Goal: Transaction & Acquisition: Purchase product/service

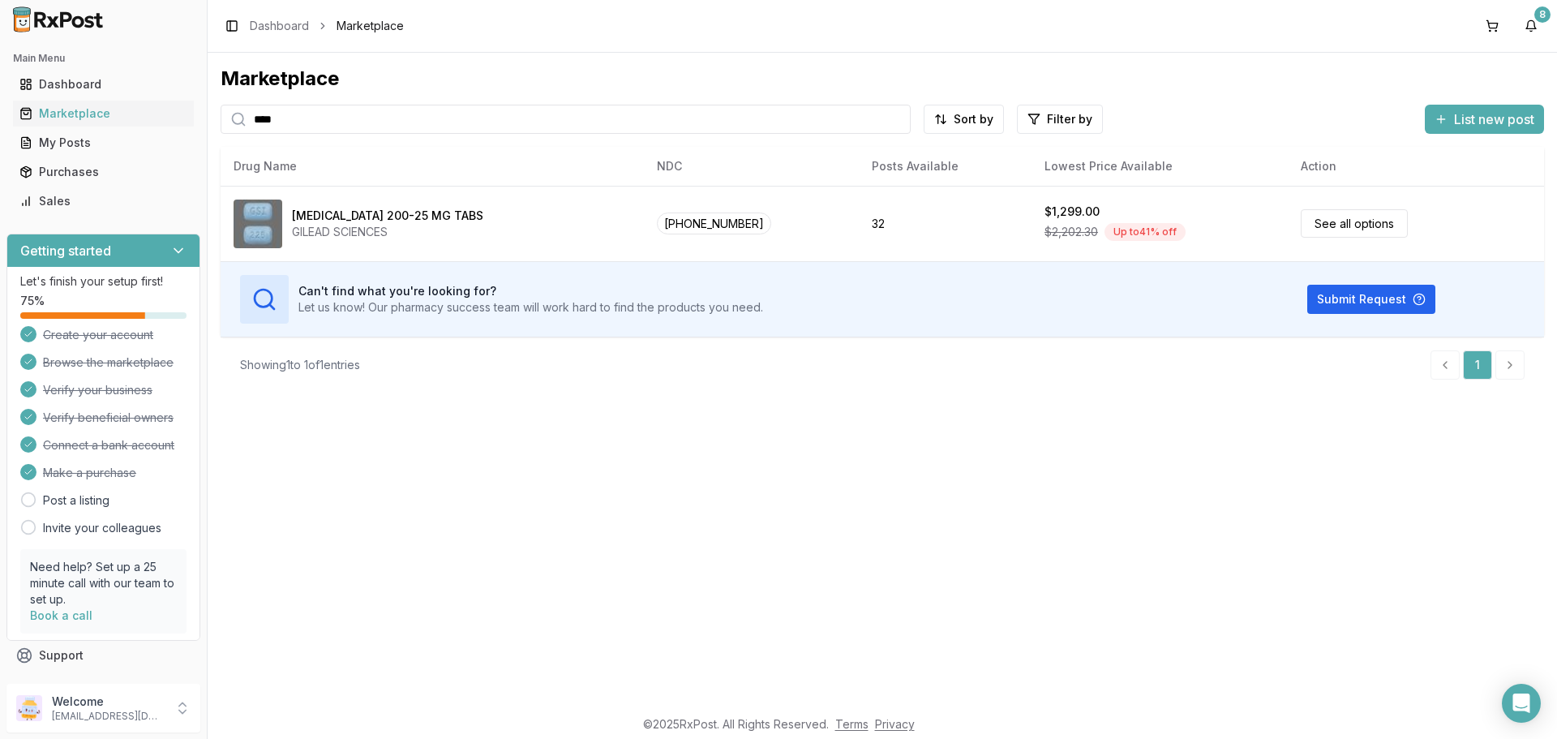
drag, startPoint x: 313, startPoint y: 120, endPoint x: 196, endPoint y: 131, distance: 117.3
click at [196, 131] on div "Main Menu Dashboard Marketplace My Posts Purchases Sales Getting started Let's …" at bounding box center [778, 369] width 1557 height 739
type input "****"
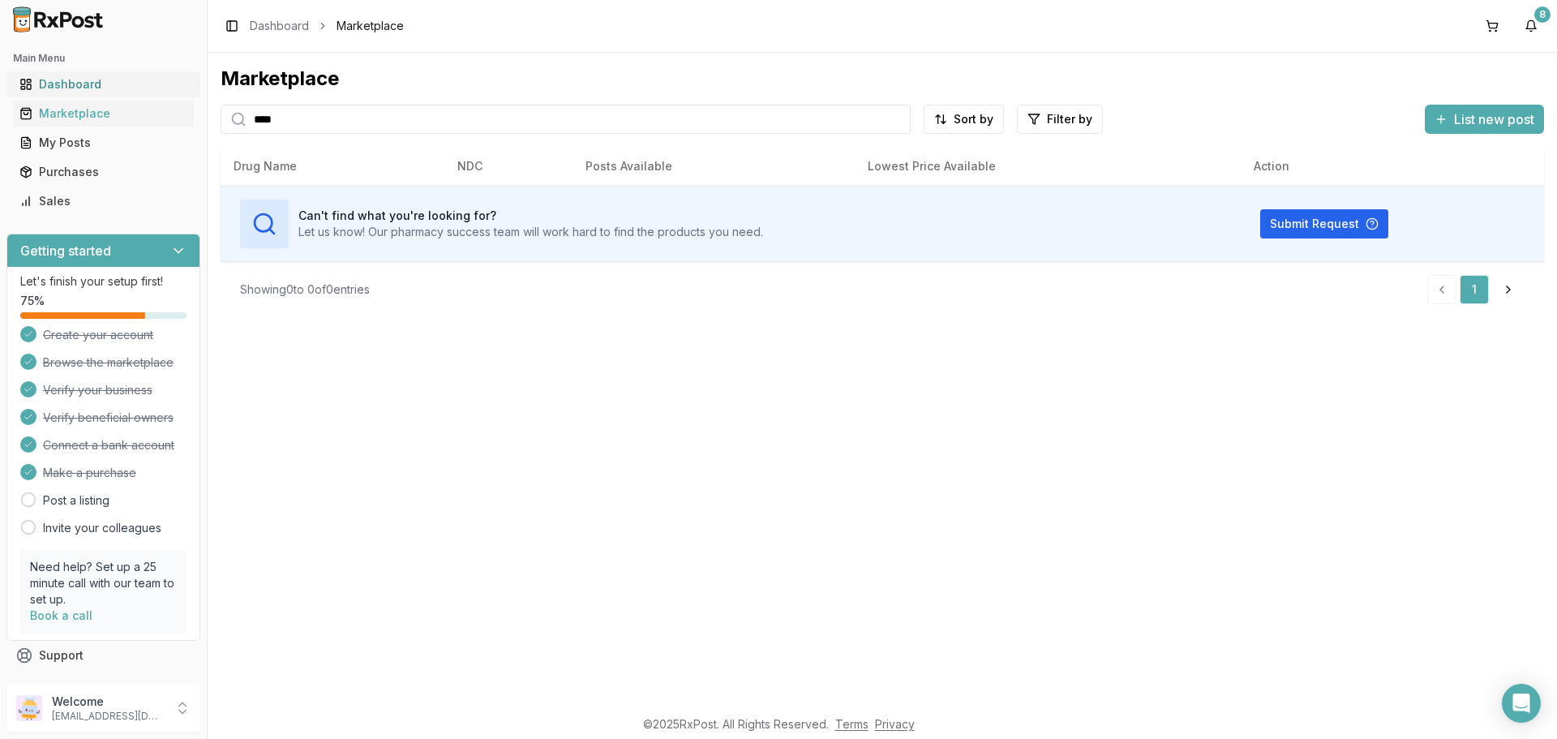
click at [104, 96] on link "Dashboard" at bounding box center [103, 84] width 181 height 29
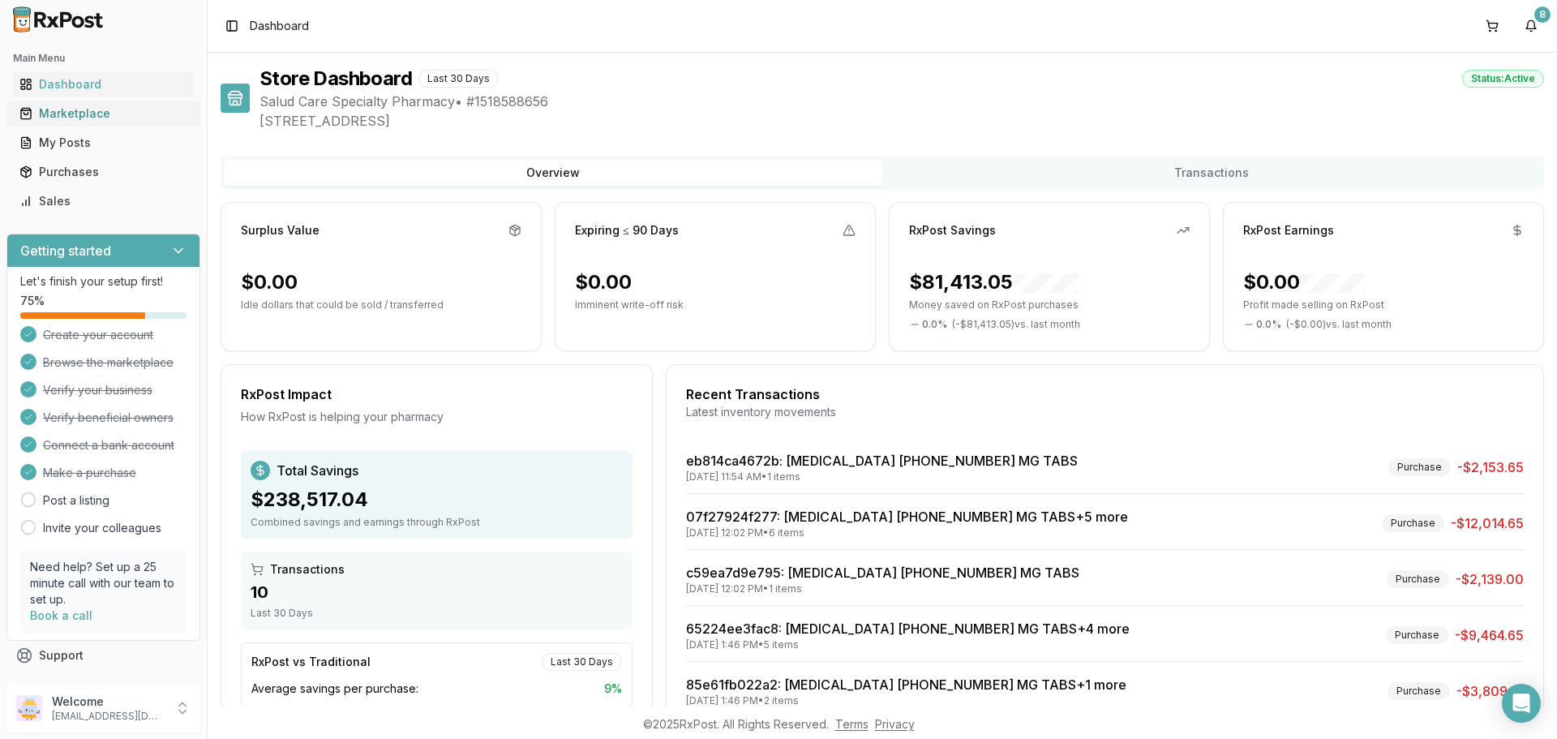
click at [118, 115] on div "Marketplace" at bounding box center [103, 113] width 168 height 16
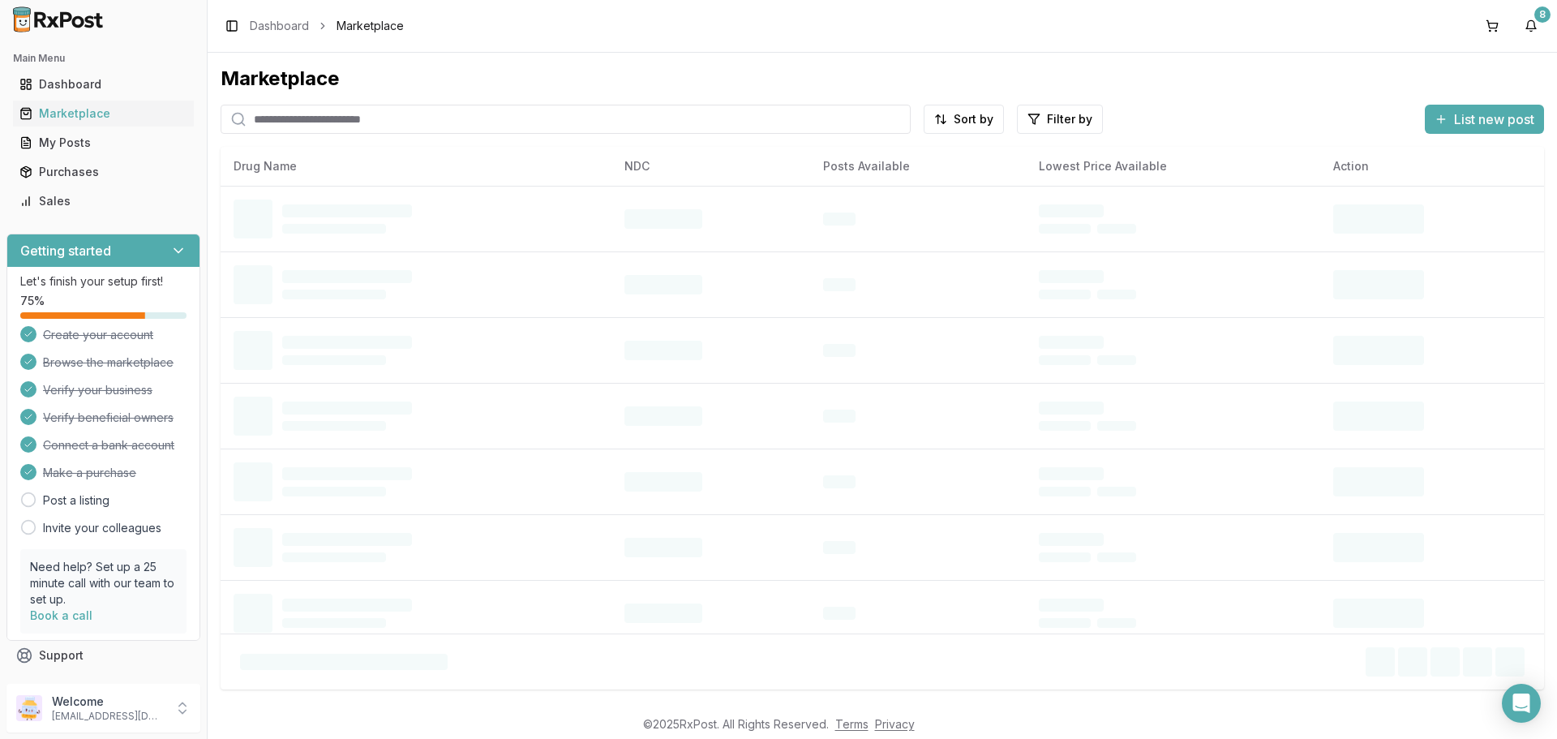
click at [321, 113] on input "search" at bounding box center [566, 119] width 690 height 29
paste input "**********"
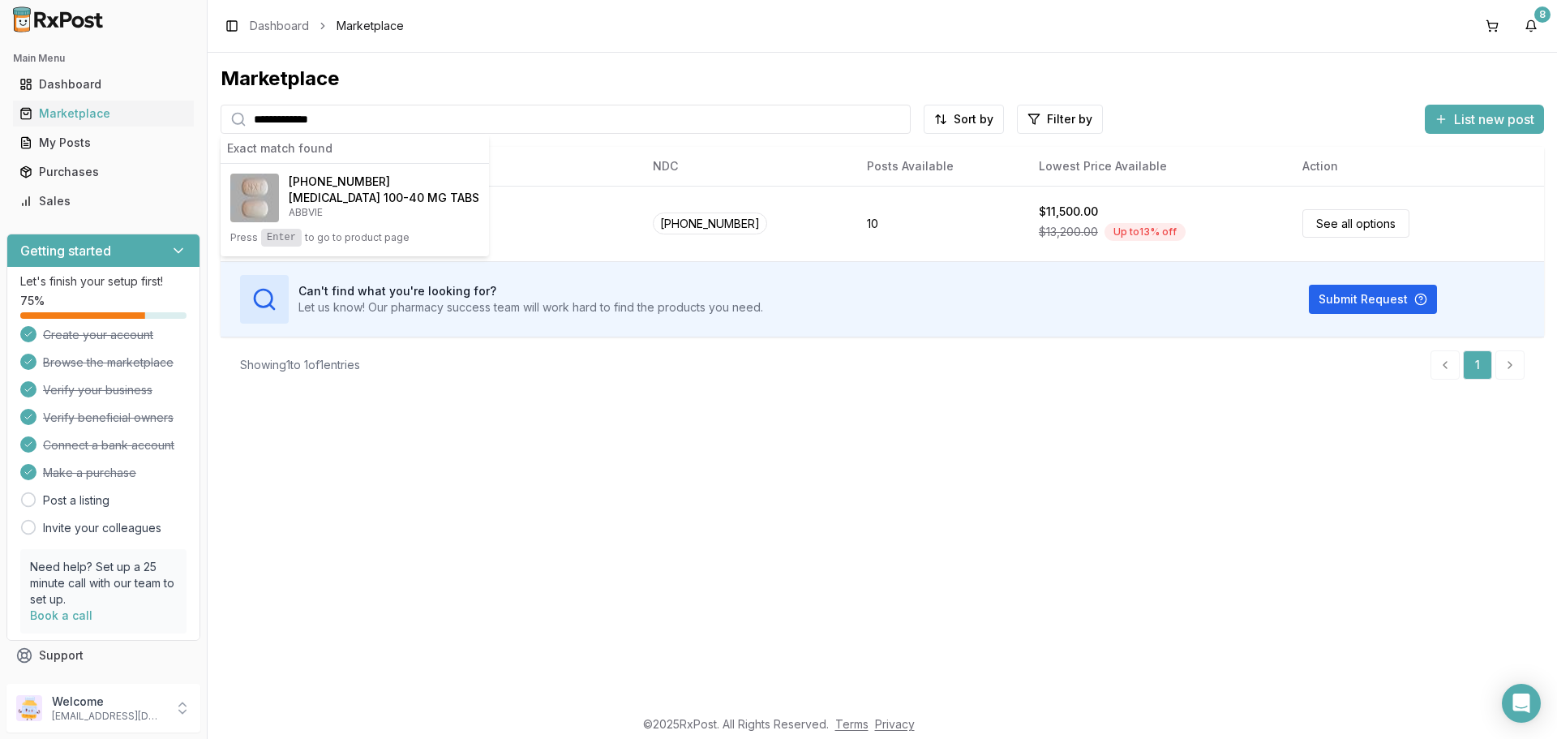
drag, startPoint x: 349, startPoint y: 121, endPoint x: 208, endPoint y: 113, distance: 141.4
click at [243, 112] on div "**********" at bounding box center [566, 119] width 690 height 29
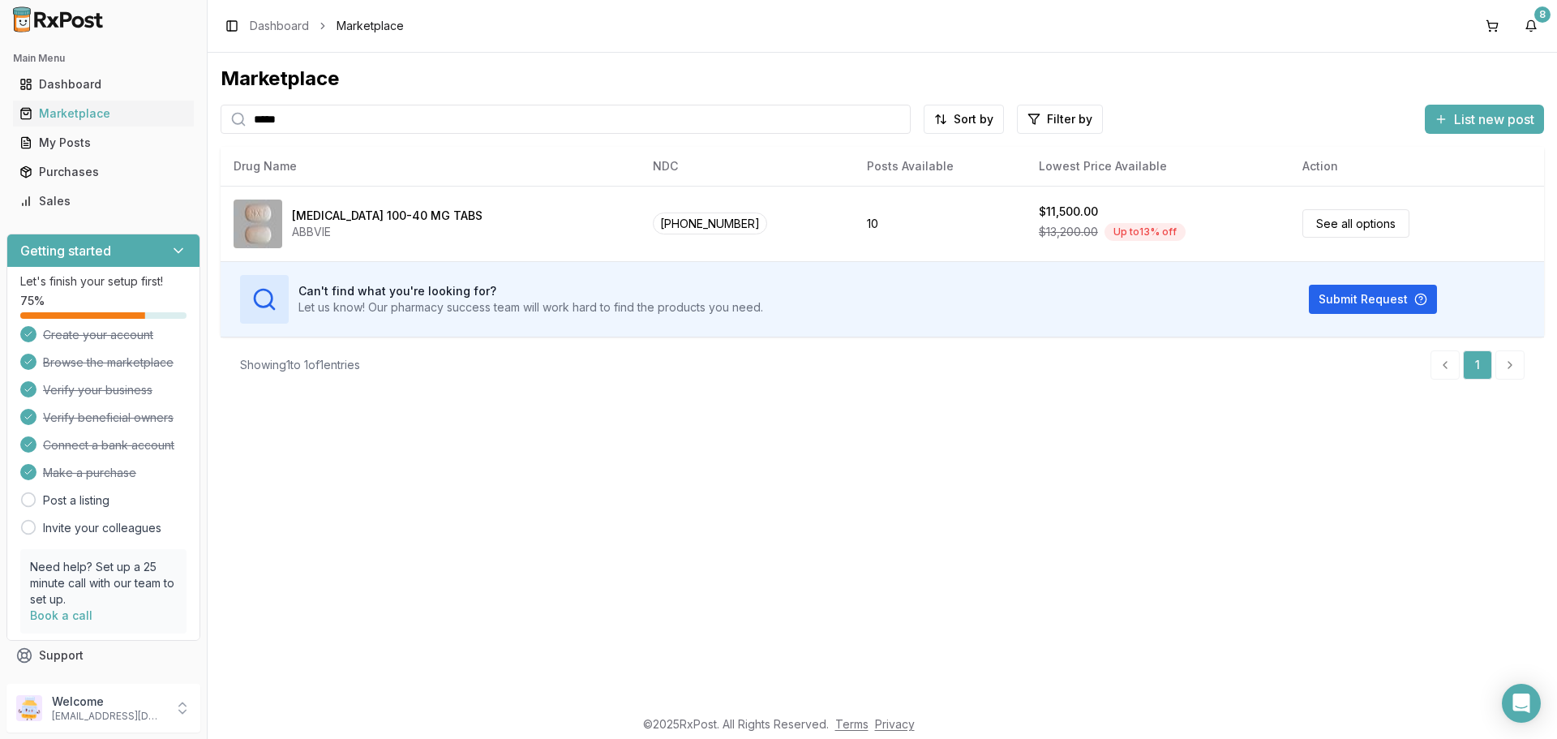
type input "*****"
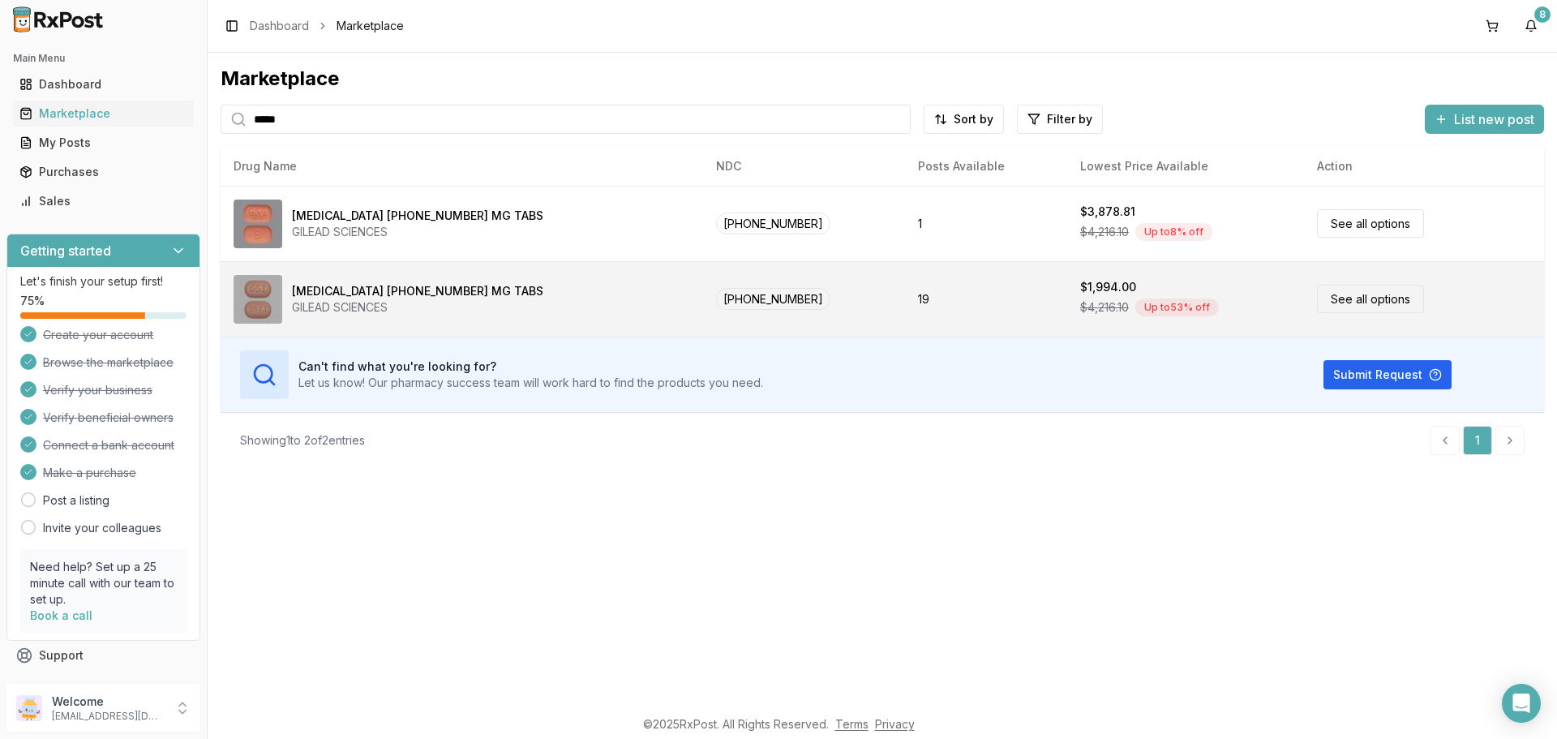
click at [787, 320] on td "[PHONE_NUMBER]" at bounding box center [804, 298] width 202 height 75
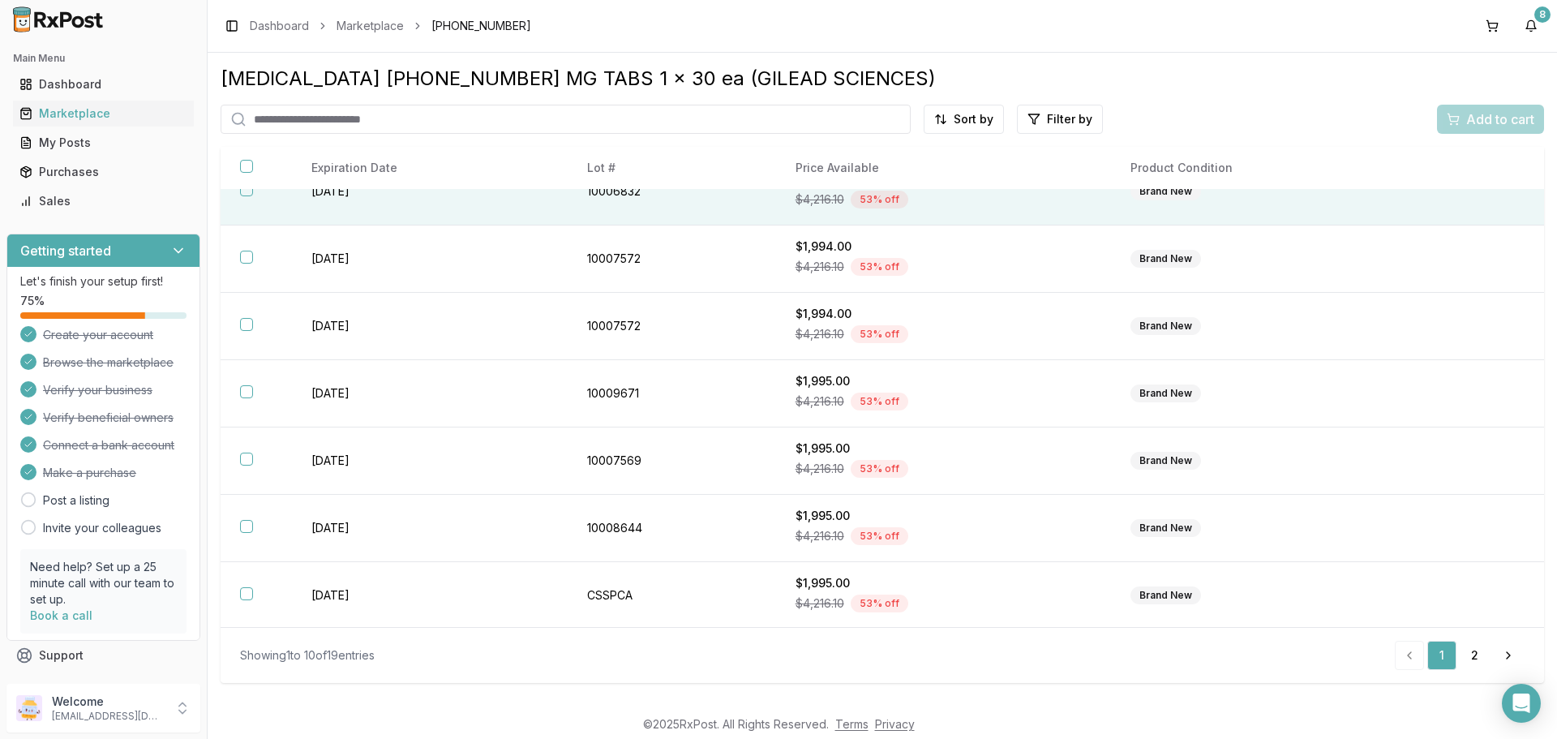
scroll to position [235, 0]
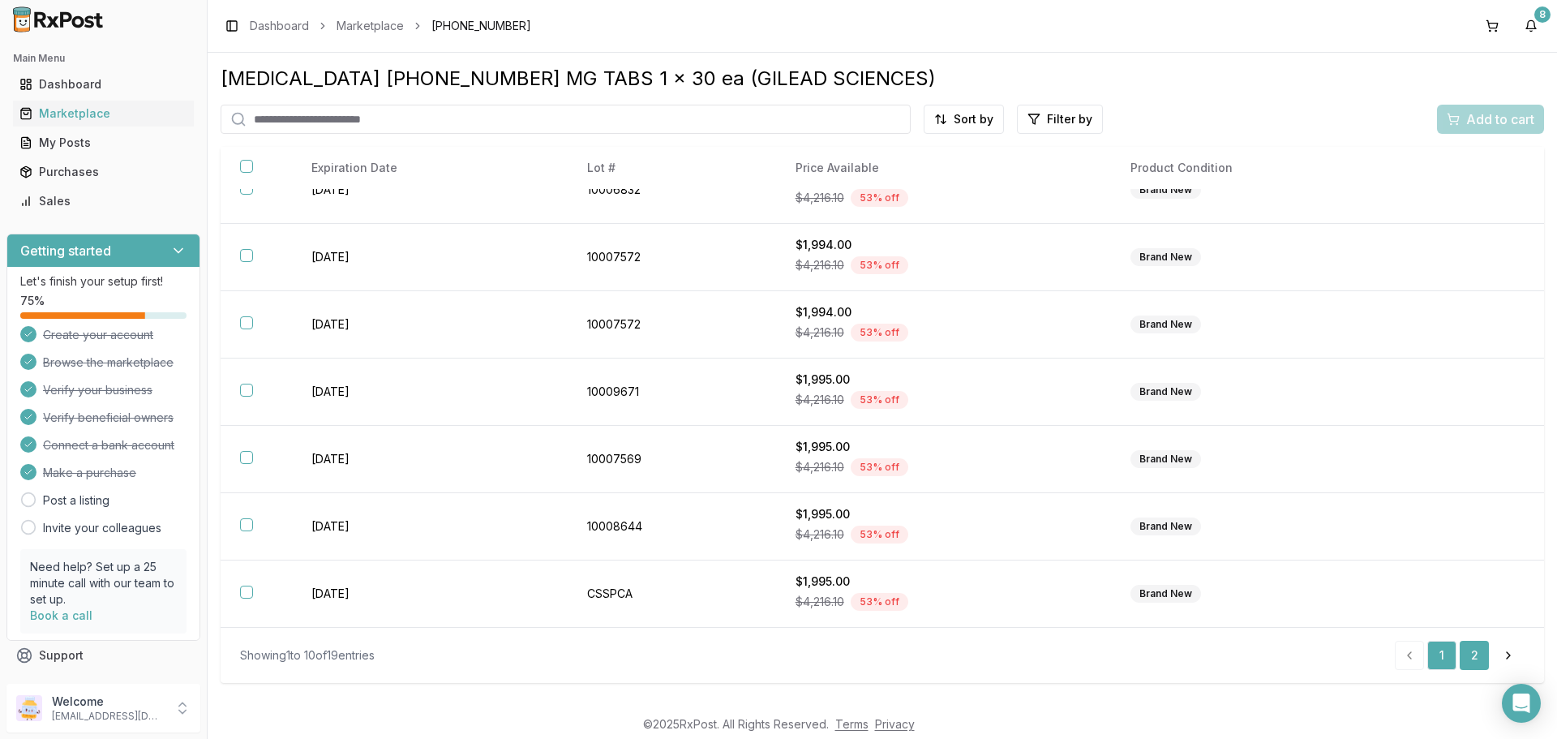
click at [1481, 661] on link "2" at bounding box center [1474, 655] width 29 height 29
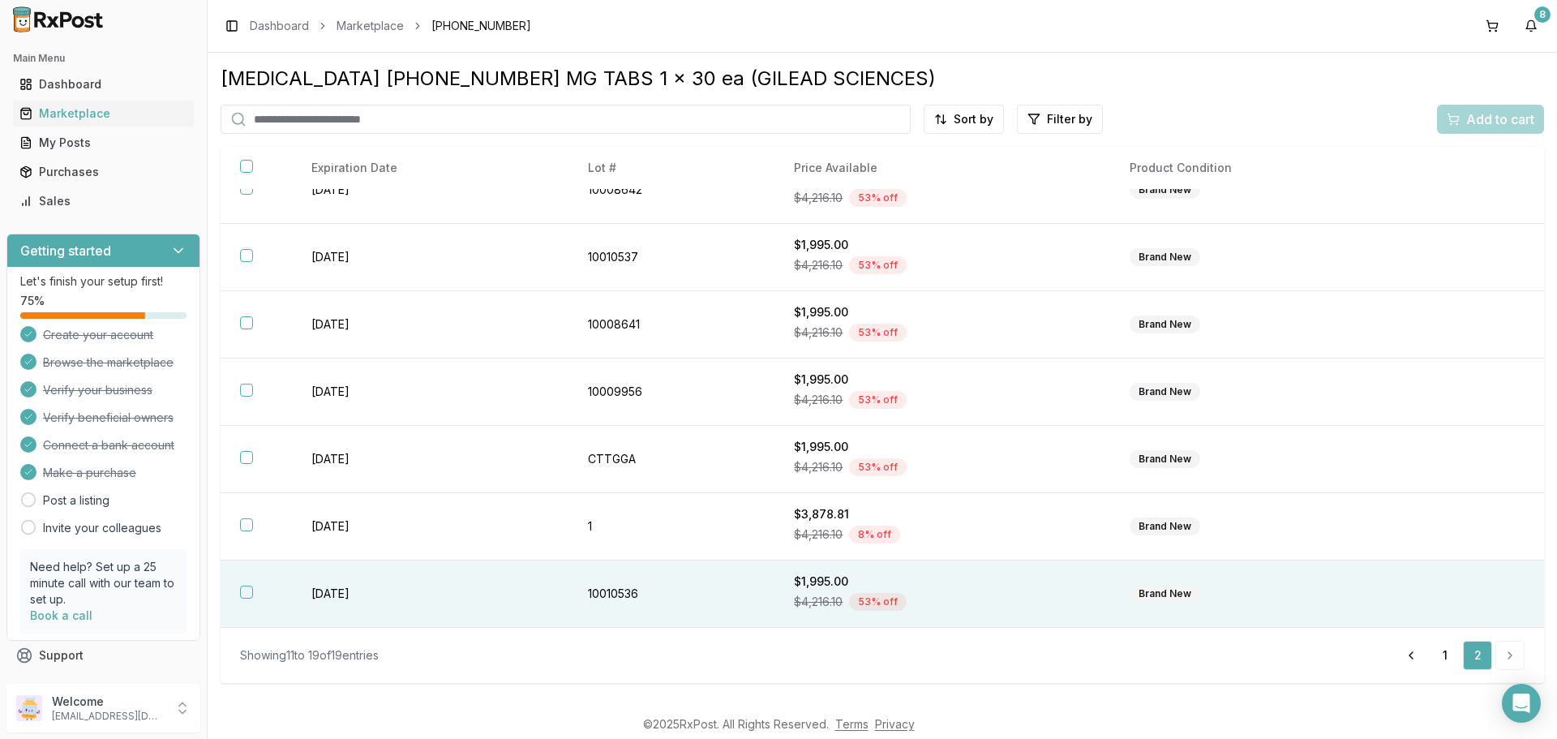
click at [252, 592] on button "button" at bounding box center [246, 592] width 13 height 13
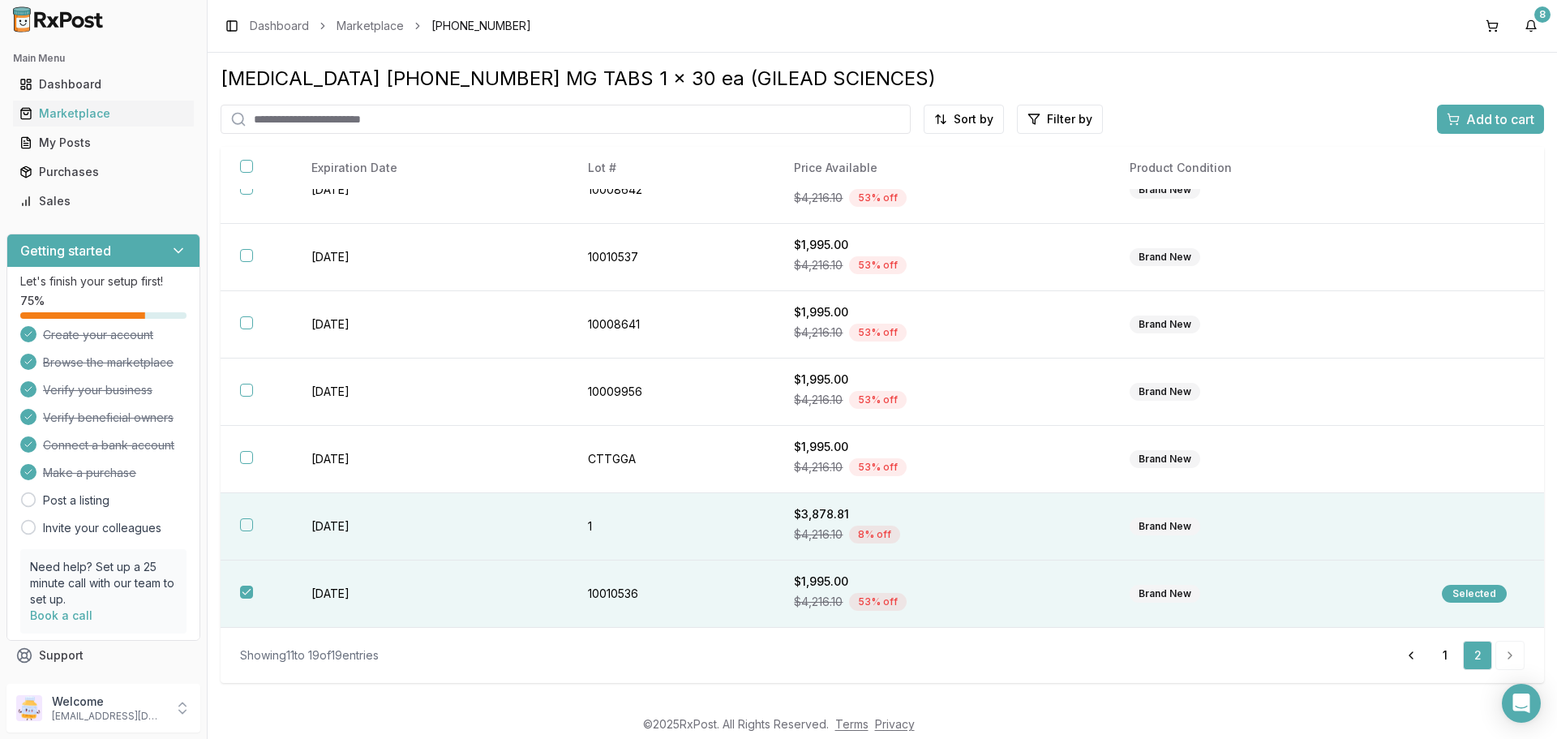
click at [234, 547] on th at bounding box center [256, 526] width 71 height 67
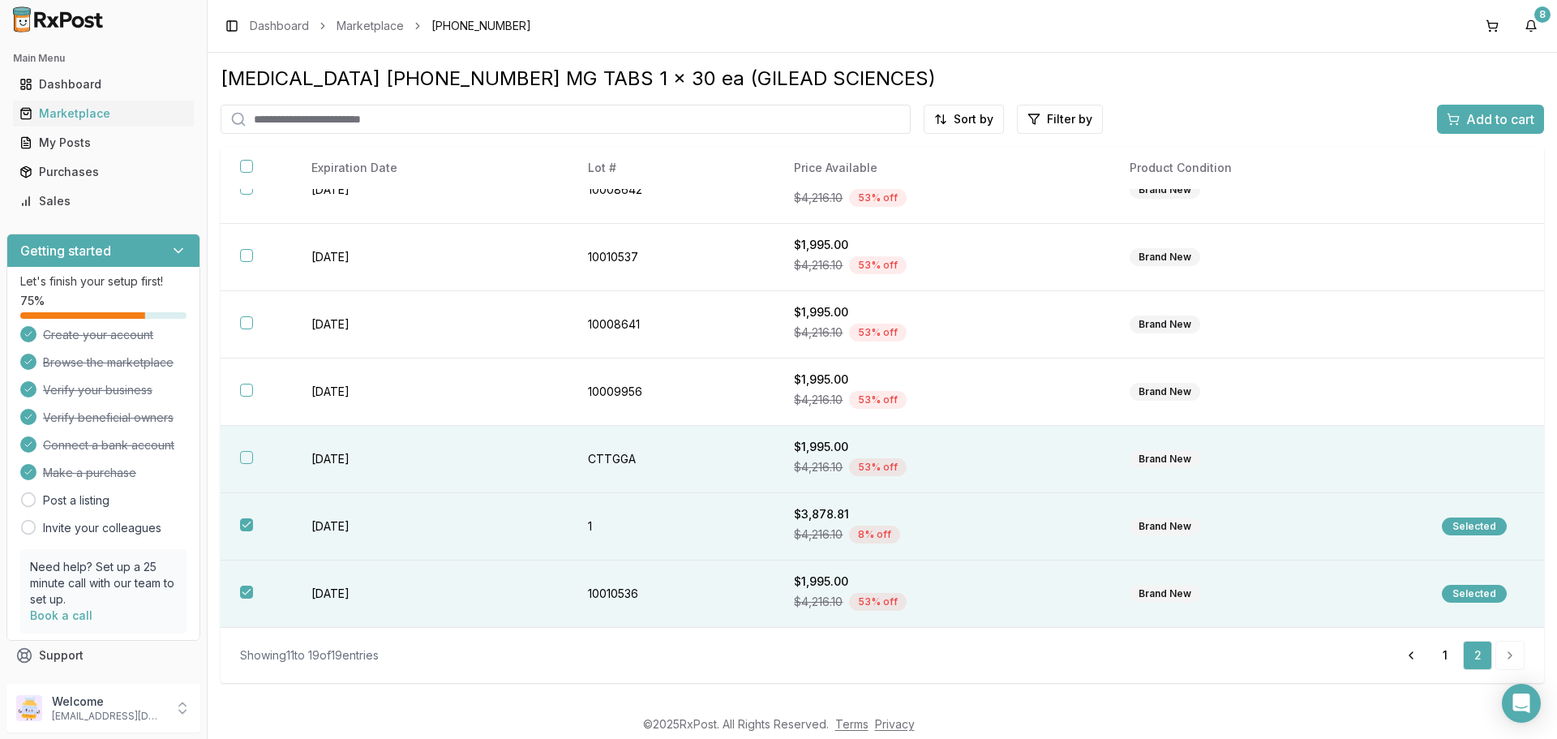
click at [244, 464] on th at bounding box center [256, 459] width 71 height 67
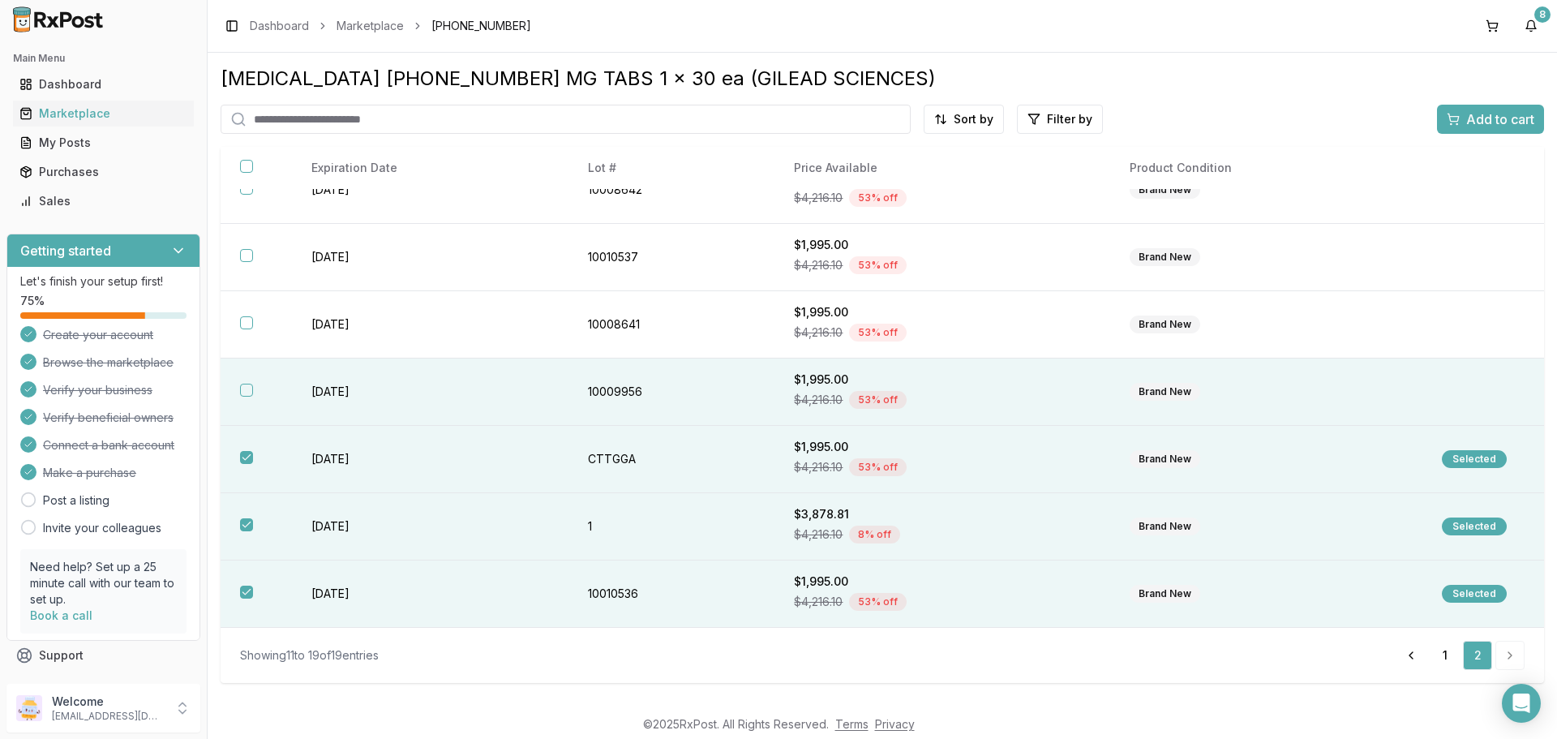
click at [250, 405] on th at bounding box center [256, 392] width 71 height 67
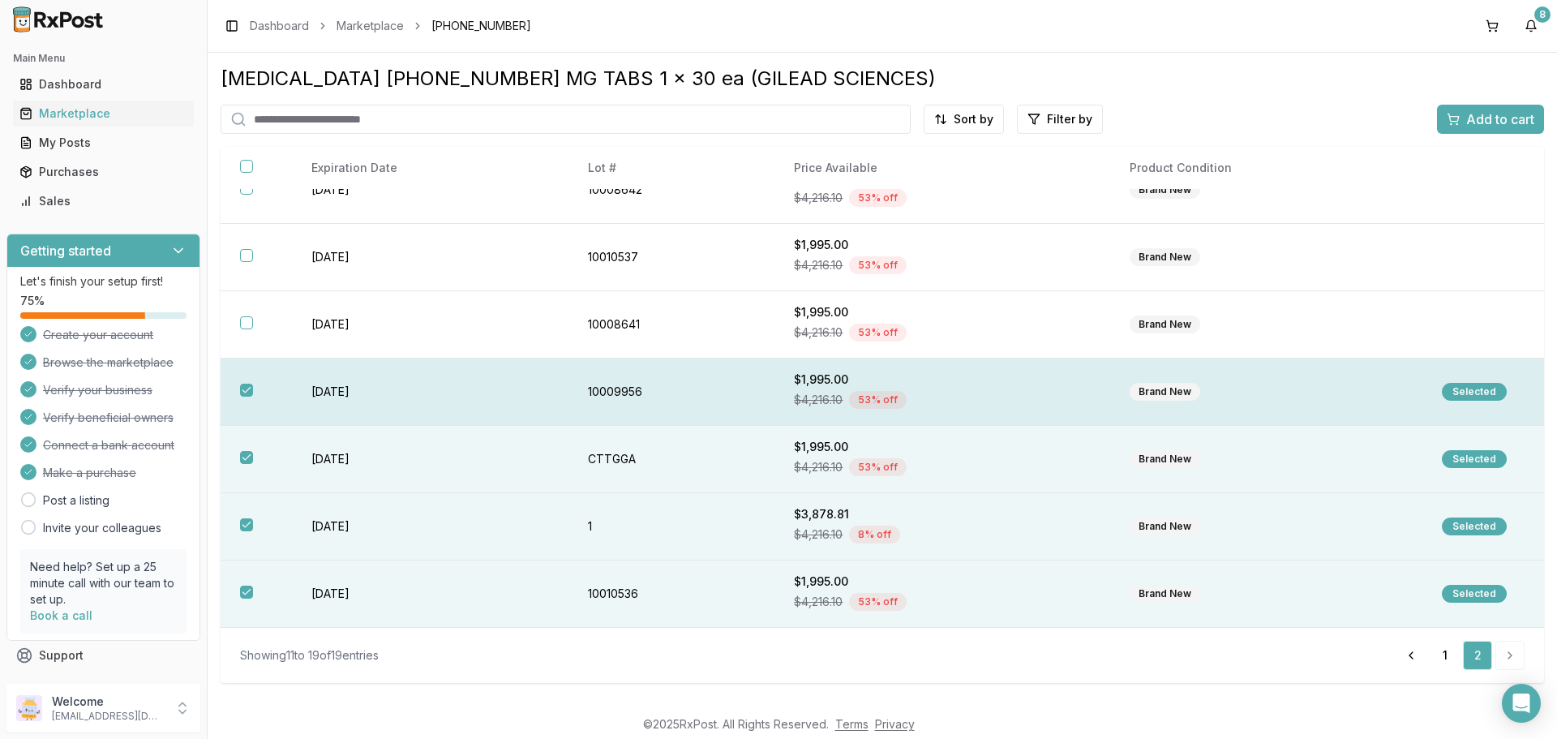
click at [243, 360] on th at bounding box center [256, 392] width 71 height 67
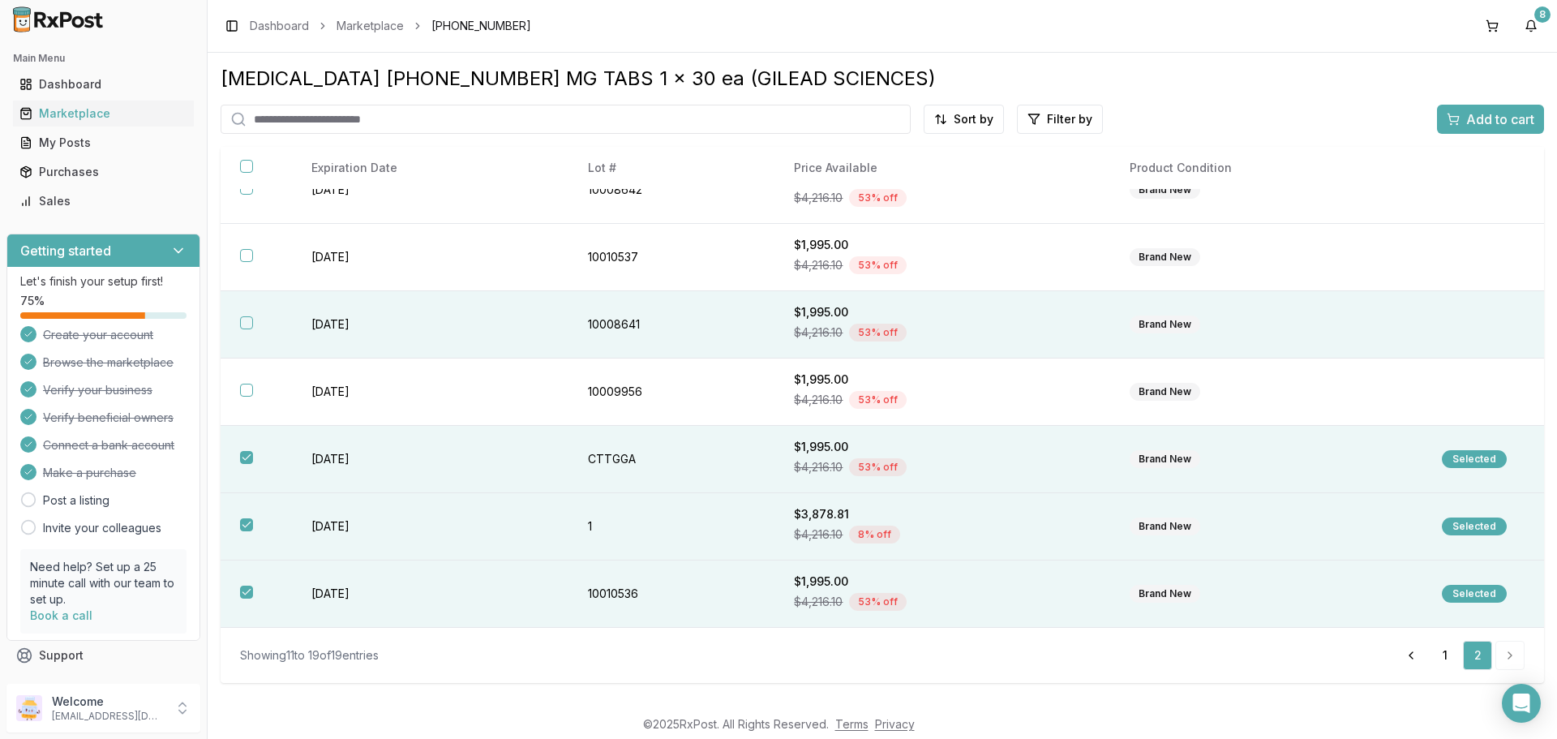
click at [243, 337] on th at bounding box center [256, 324] width 71 height 67
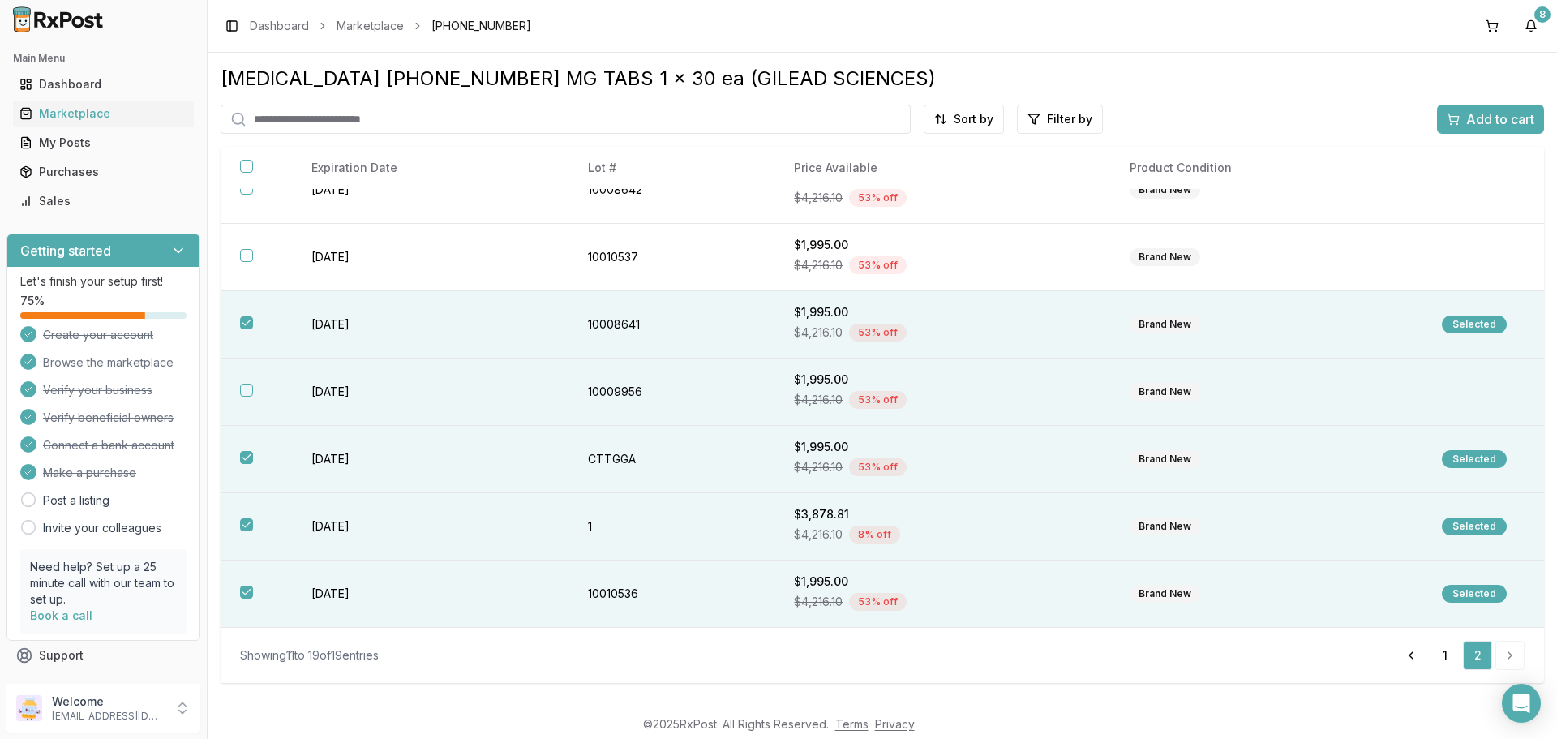
click at [247, 371] on th at bounding box center [256, 392] width 71 height 67
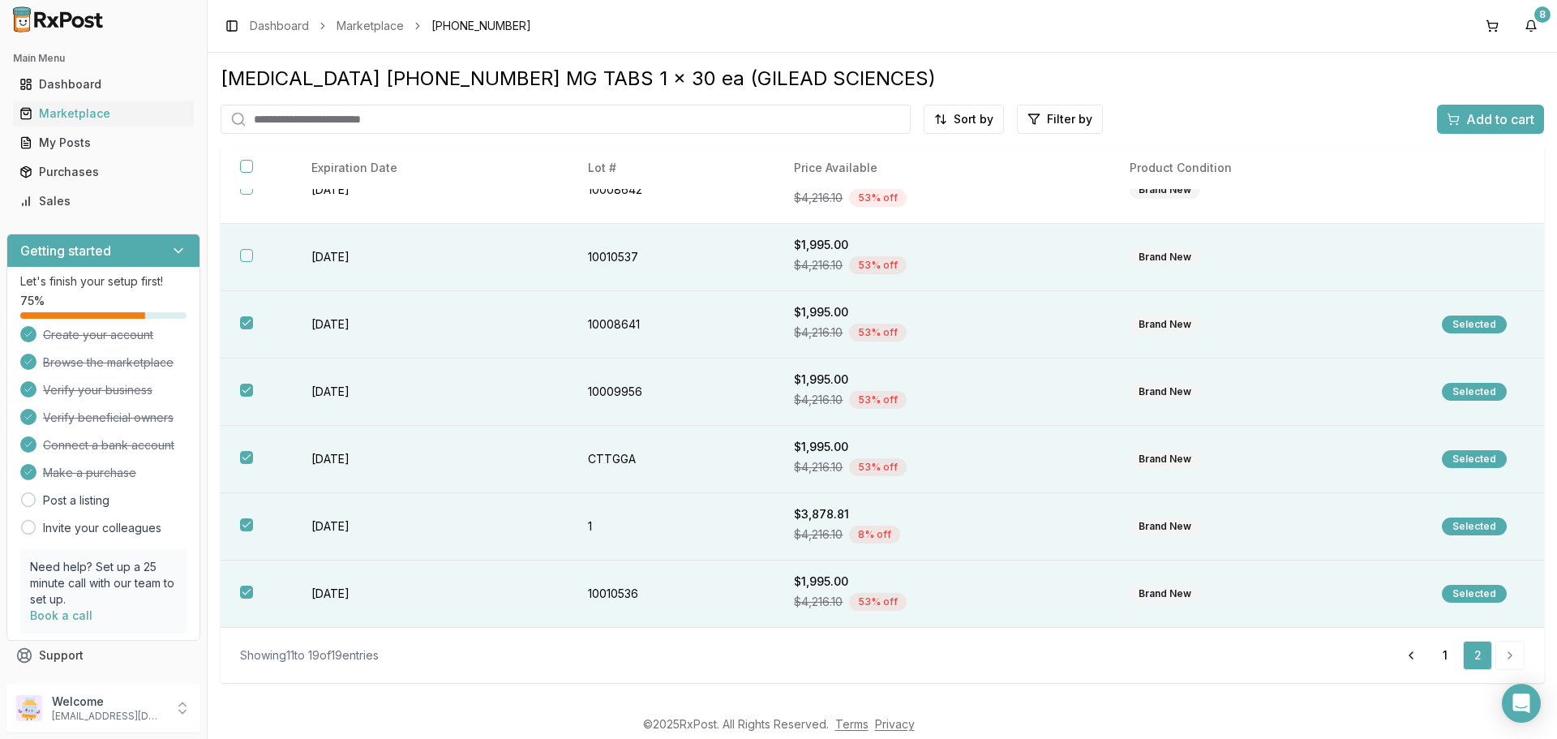
click at [244, 262] on th at bounding box center [256, 257] width 71 height 67
click at [1467, 127] on span "Add to cart" at bounding box center [1501, 119] width 68 height 19
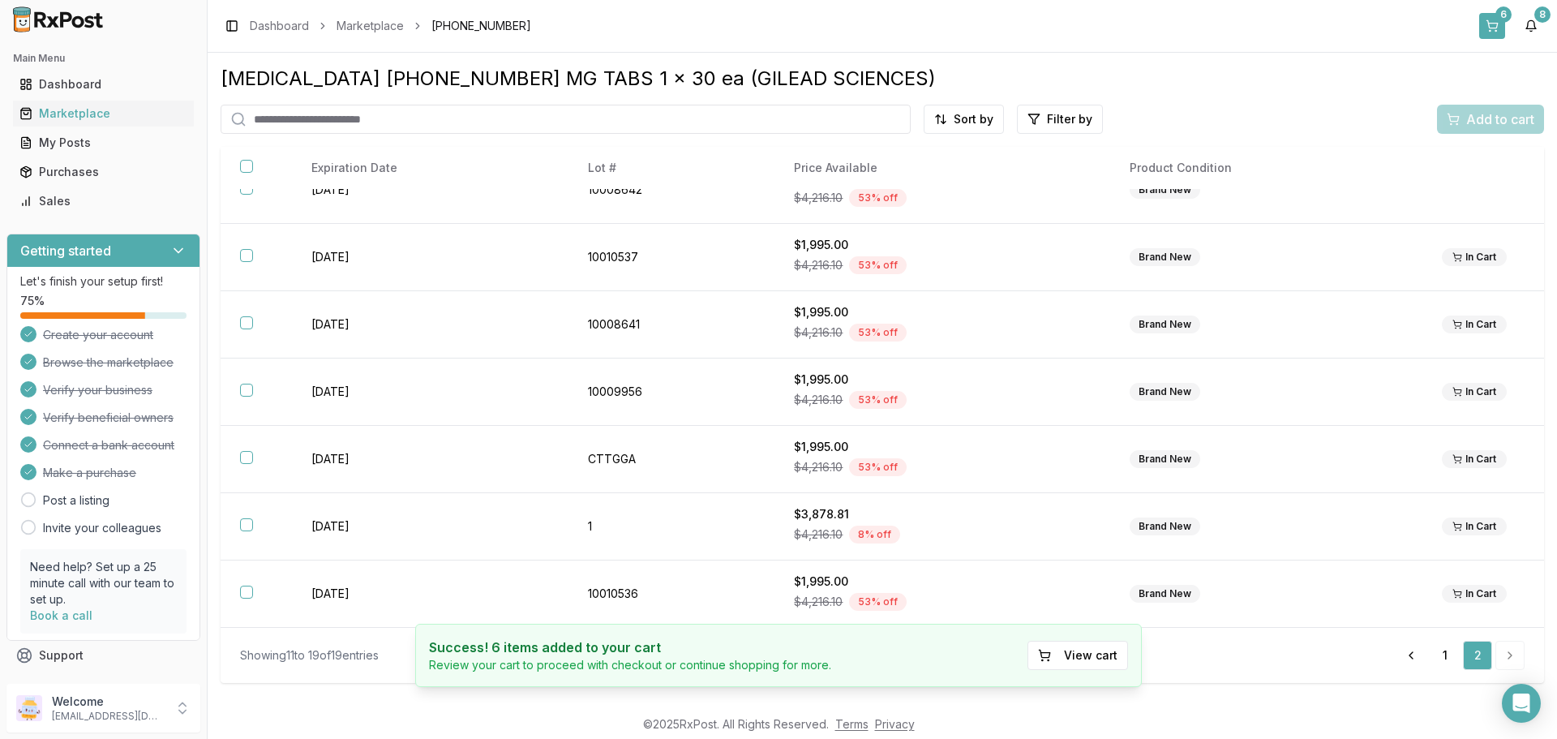
click at [1487, 24] on button "6" at bounding box center [1493, 26] width 26 height 26
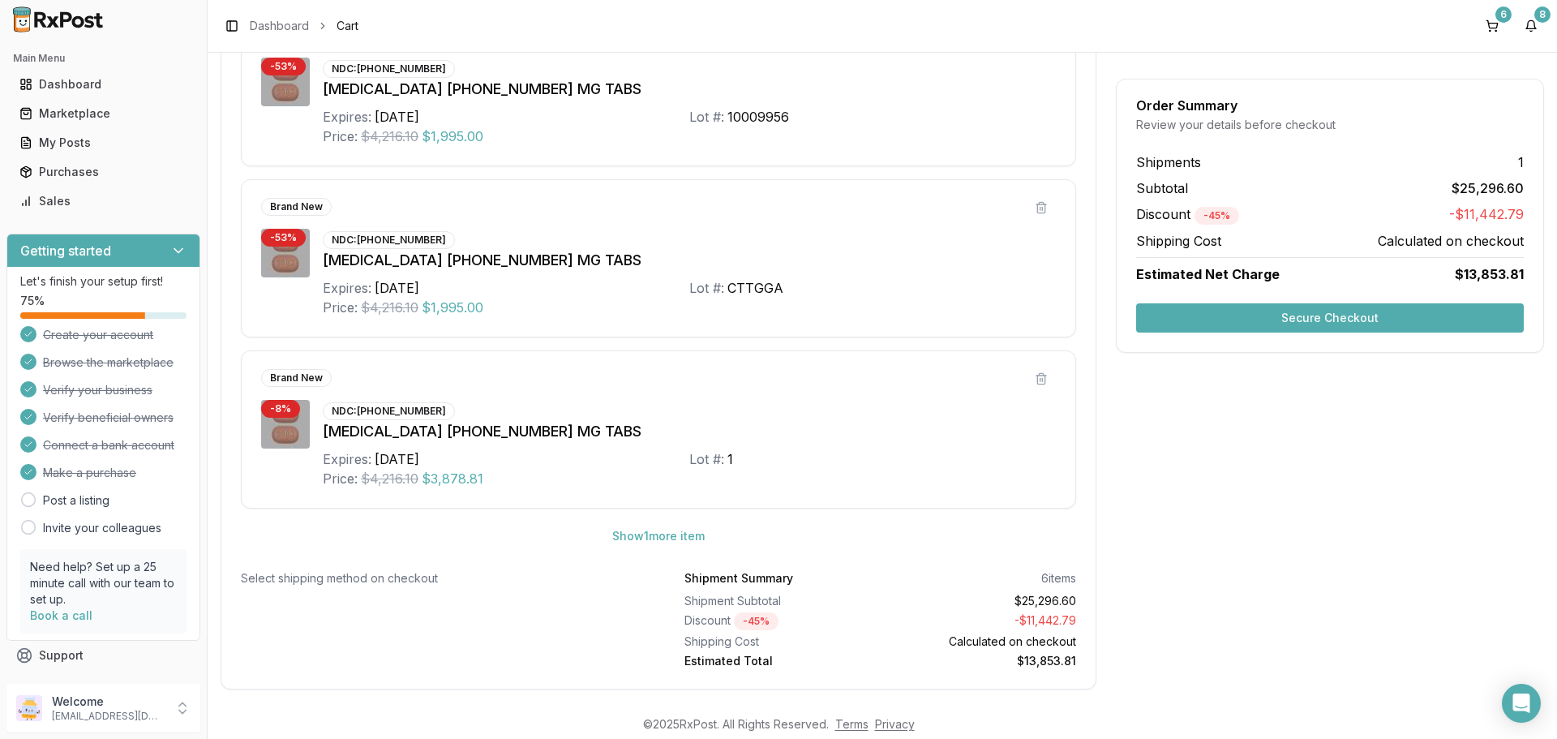
scroll to position [793, 0]
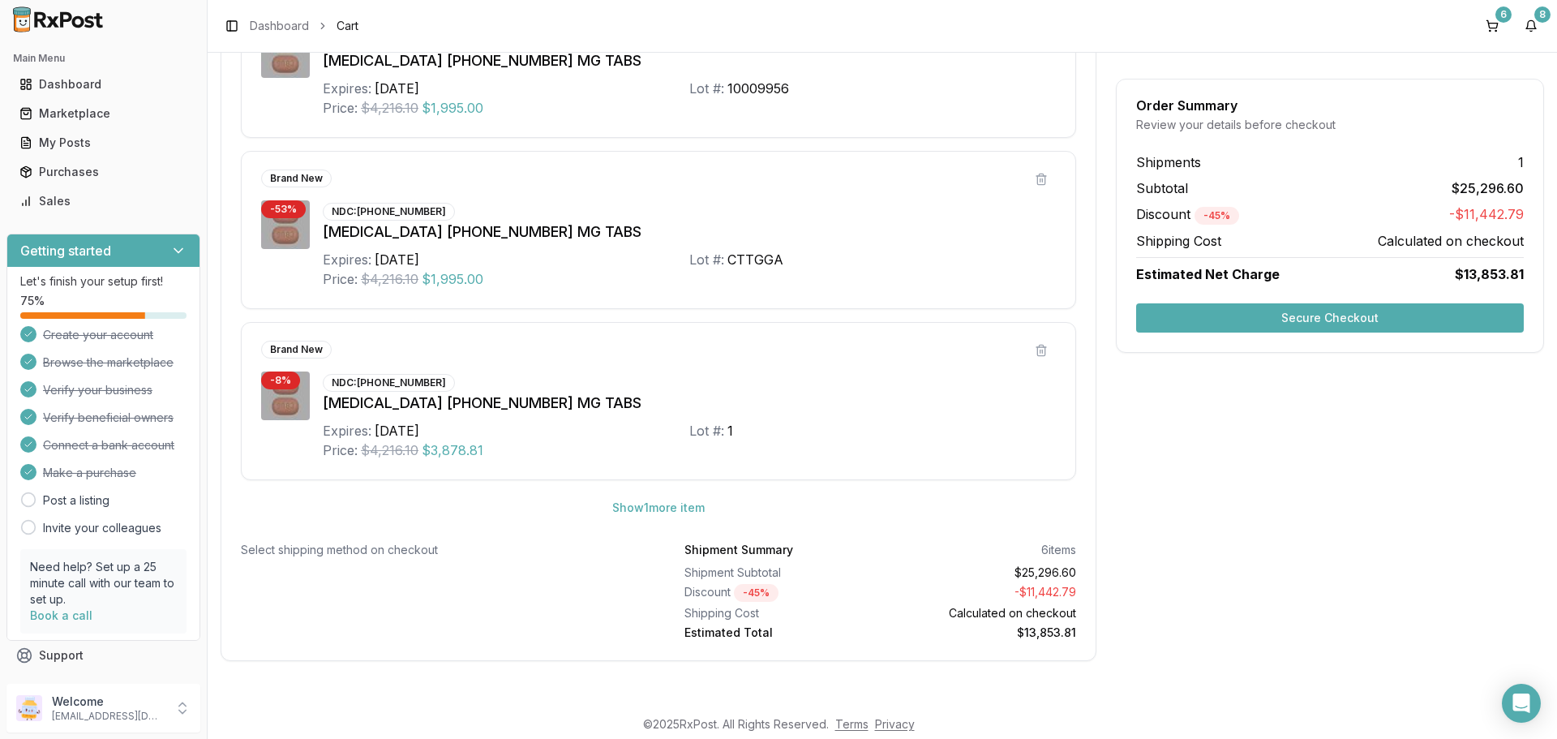
click at [1318, 311] on button "Secure Checkout" at bounding box center [1330, 317] width 388 height 29
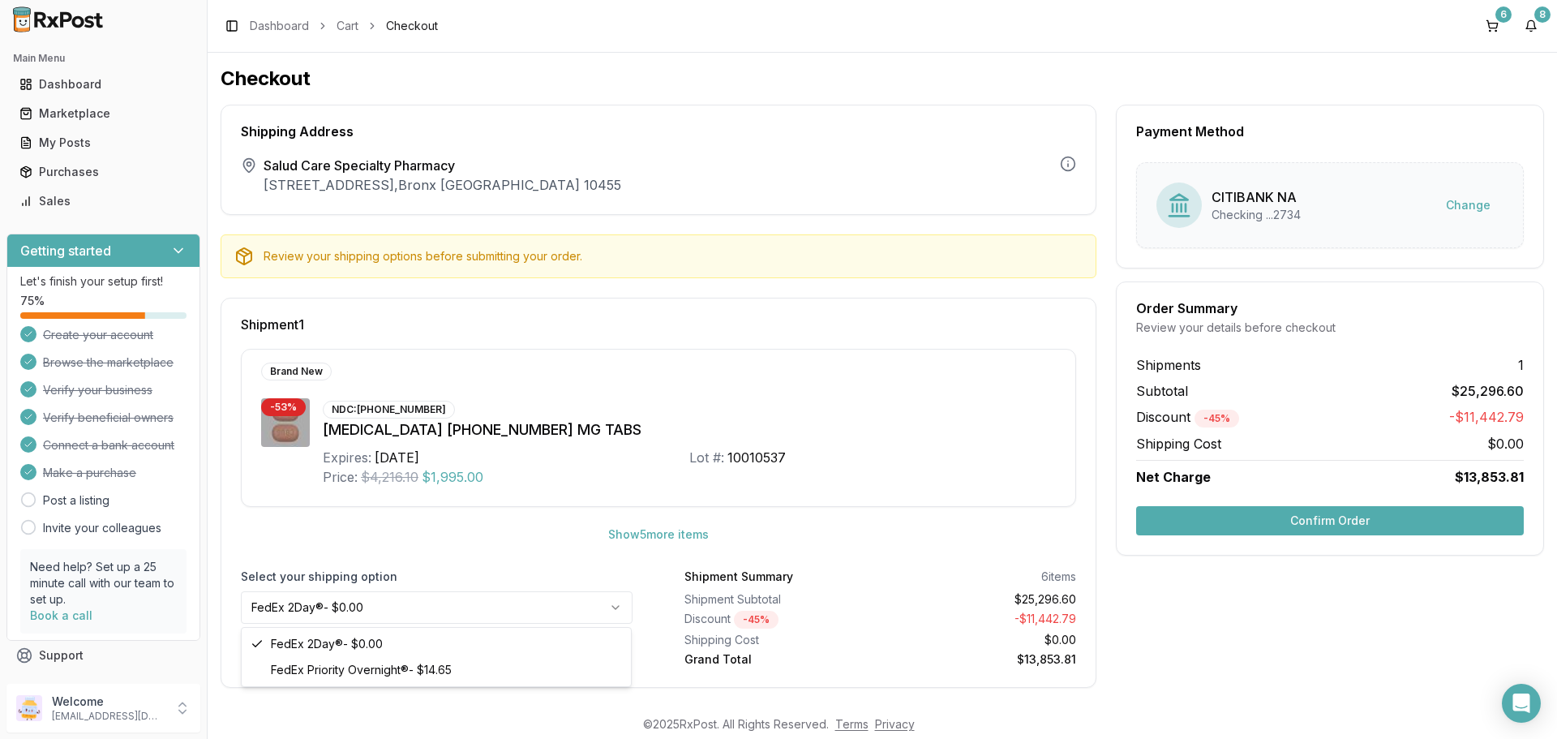
click at [539, 599] on html "Main Menu Dashboard Marketplace My Posts Purchases Sales Getting started Let's …" at bounding box center [778, 369] width 1557 height 739
click at [1304, 524] on button "Confirm Order" at bounding box center [1330, 520] width 388 height 29
